Goal: Find specific page/section: Find specific page/section

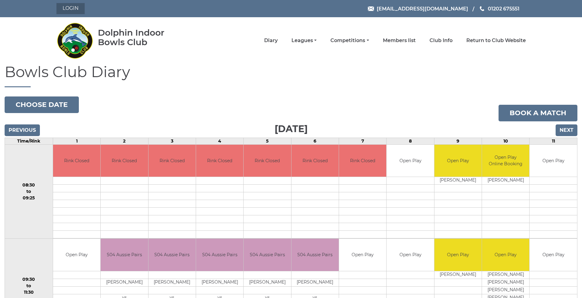
click at [69, 6] on link "Login" at bounding box center [70, 8] width 28 height 11
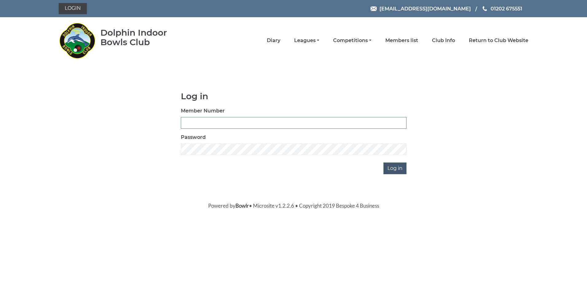
type input "2356"
click at [392, 168] on input "Log in" at bounding box center [394, 168] width 23 height 12
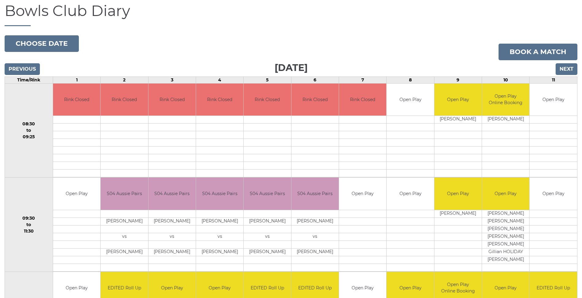
scroll to position [31, 0]
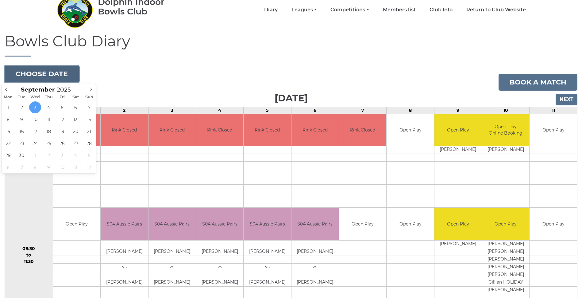
click at [35, 73] on button "Choose date" at bounding box center [42, 74] width 74 height 17
type input "2025-09-02"
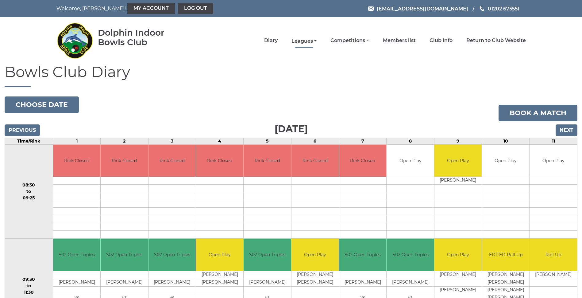
click at [303, 41] on link "Leagues" at bounding box center [304, 41] width 25 height 7
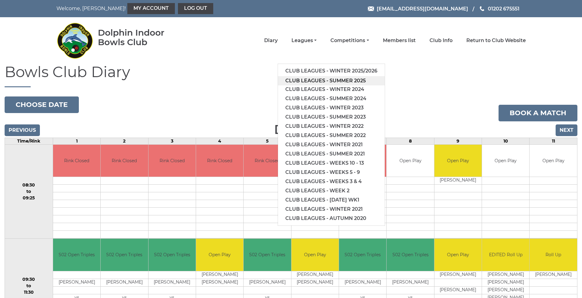
click at [312, 78] on link "Club leagues - Summer 2025" at bounding box center [331, 80] width 107 height 9
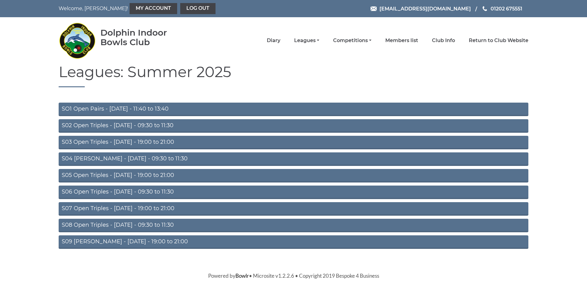
click at [105, 224] on link "S08 Open Triples - [DATE] - 09:30 to 11:30" at bounding box center [294, 226] width 470 height 14
click at [95, 207] on link "S07 Open Triples - Thursday - 19:00 to 21:00" at bounding box center [294, 209] width 470 height 14
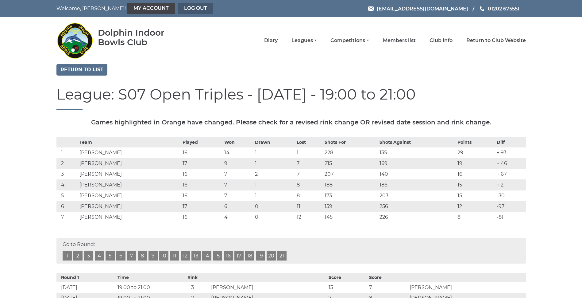
click at [178, 6] on link "Log out" at bounding box center [195, 8] width 35 height 11
